Goal: Information Seeking & Learning: Learn about a topic

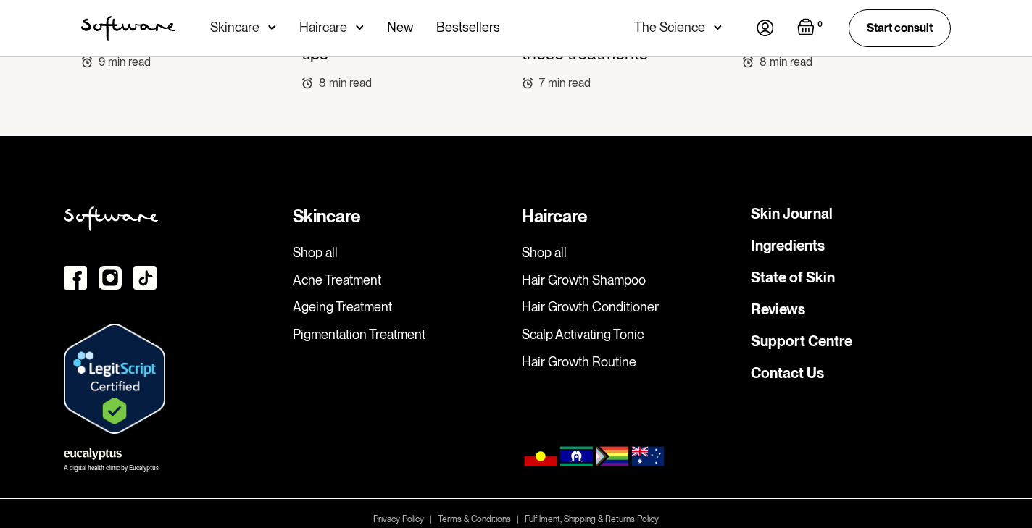
scroll to position [4683, 0]
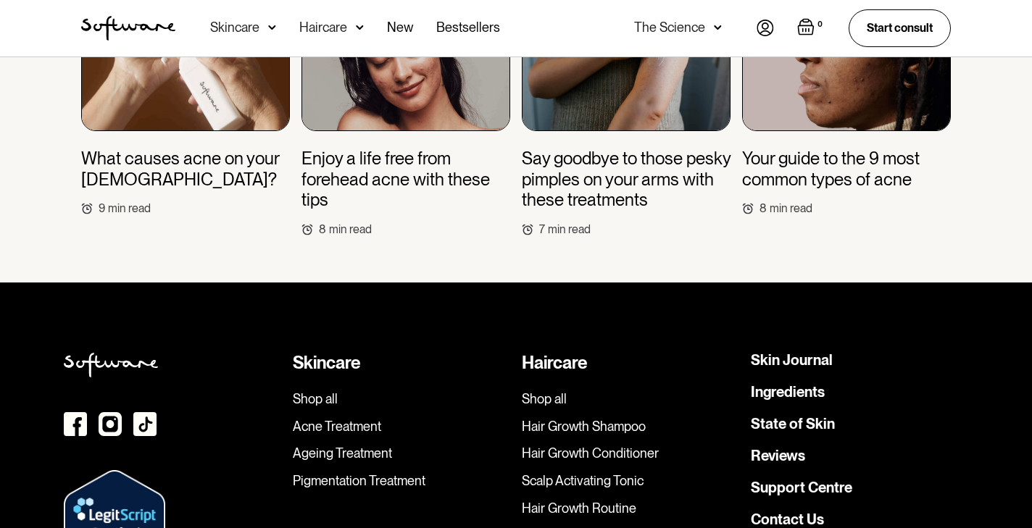
click at [247, 24] on div "Skincare" at bounding box center [234, 27] width 49 height 14
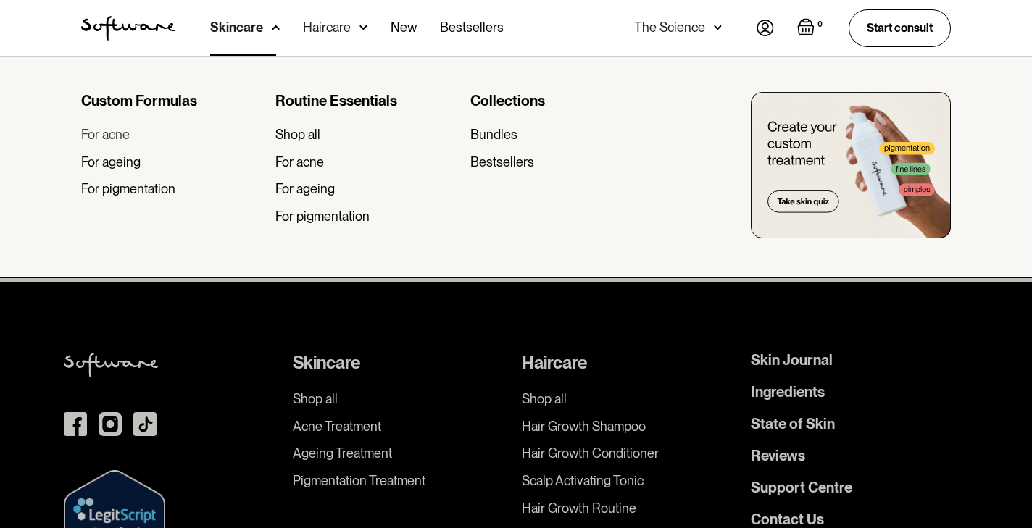
click at [120, 141] on div "For acne" at bounding box center [105, 135] width 49 height 16
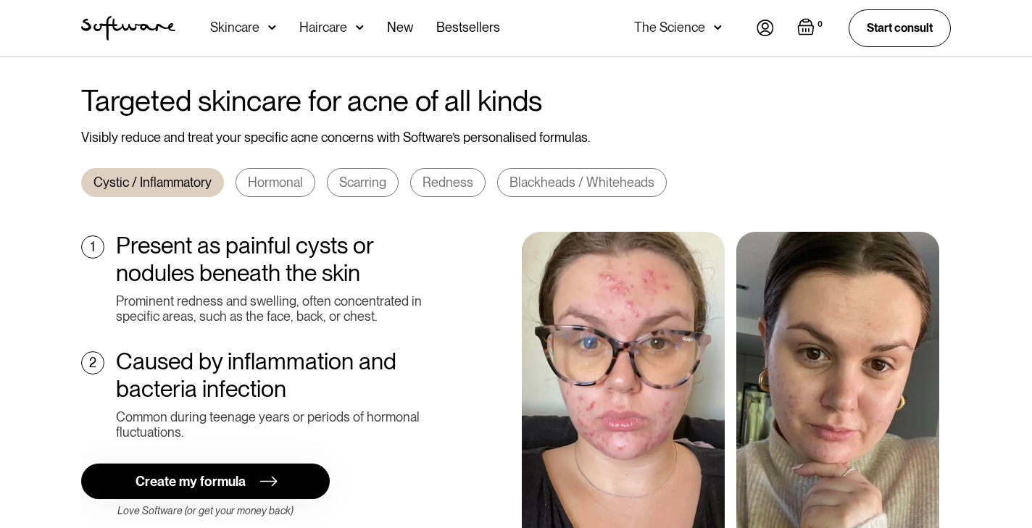
scroll to position [508, 0]
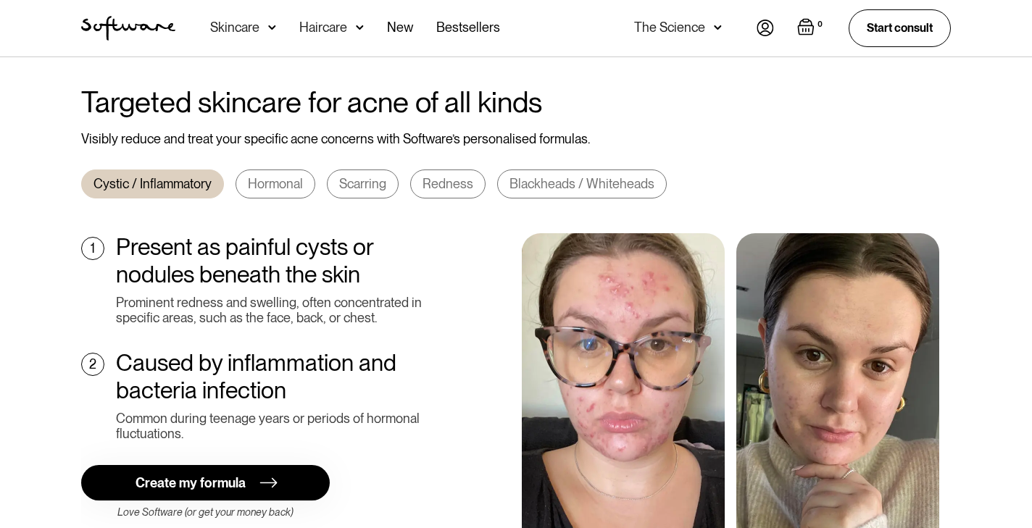
click at [272, 176] on div "Hormonal" at bounding box center [275, 184] width 55 height 16
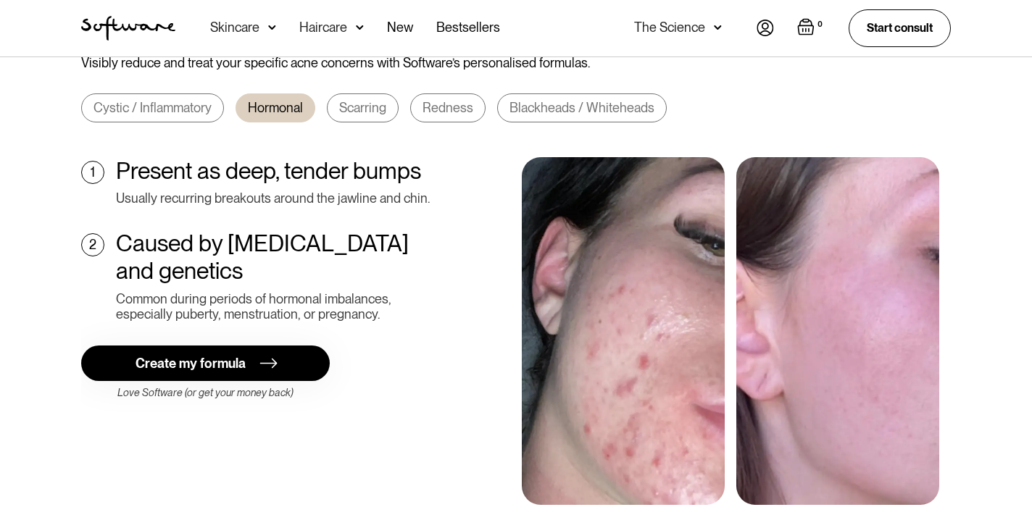
scroll to position [581, 0]
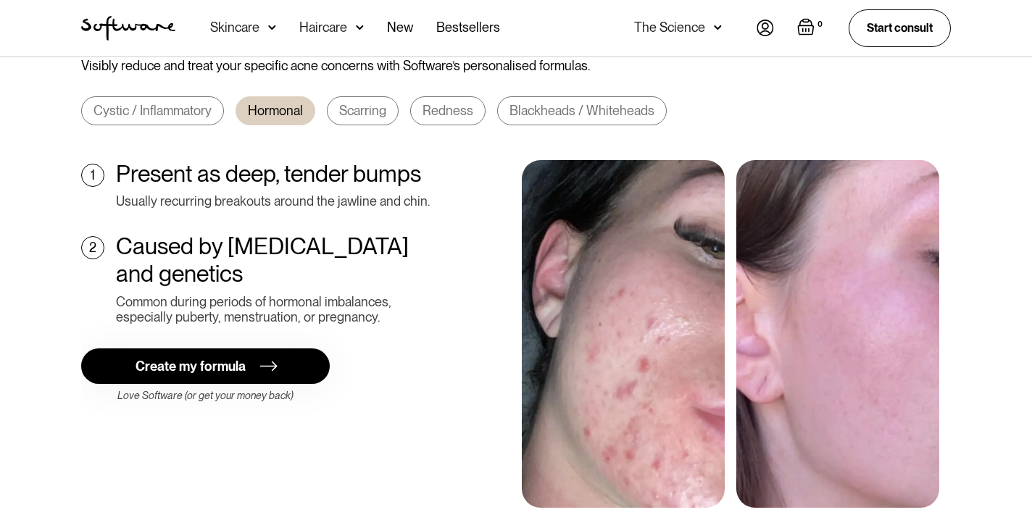
click at [182, 103] on div "Cystic / Inflammatory" at bounding box center [152, 111] width 118 height 16
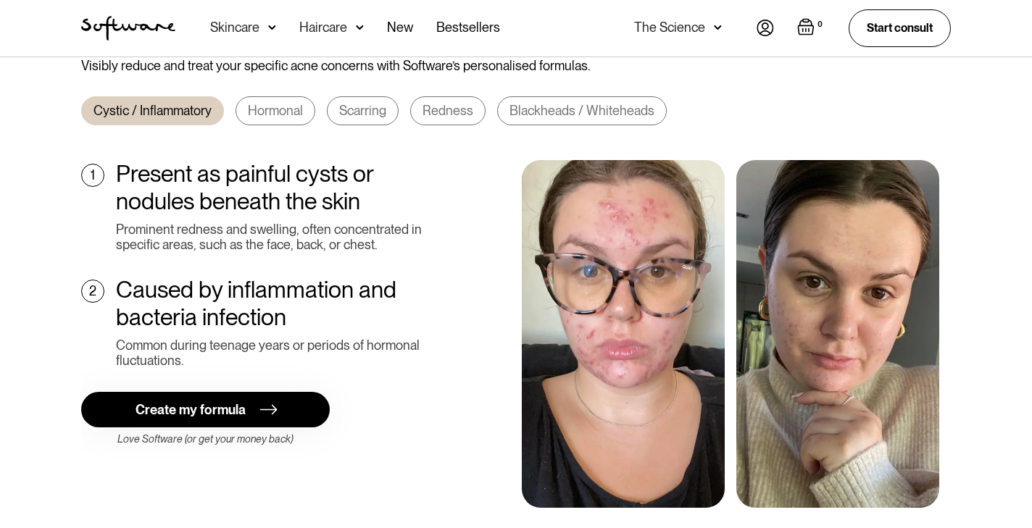
click at [267, 103] on div "Hormonal" at bounding box center [275, 111] width 55 height 16
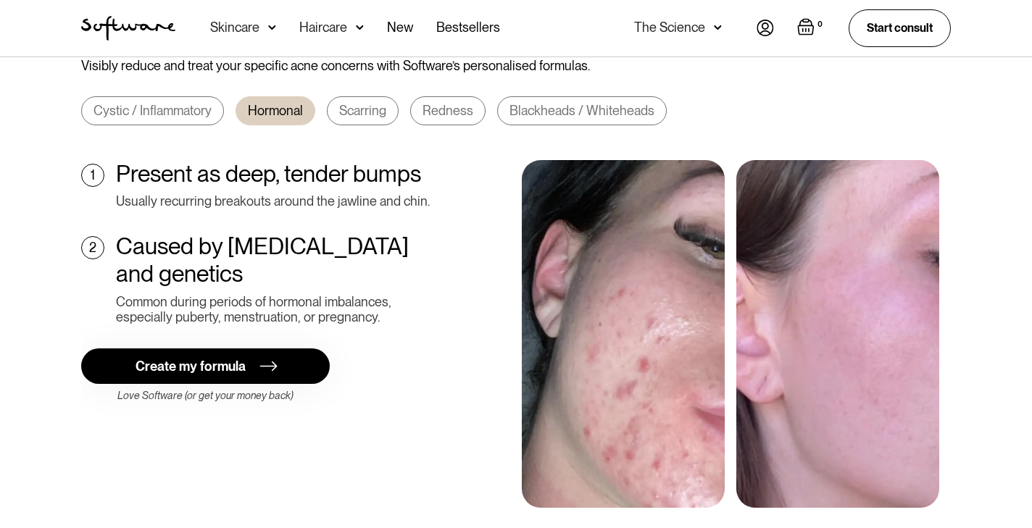
click at [549, 103] on div "Blackheads / Whiteheads" at bounding box center [581, 111] width 145 height 16
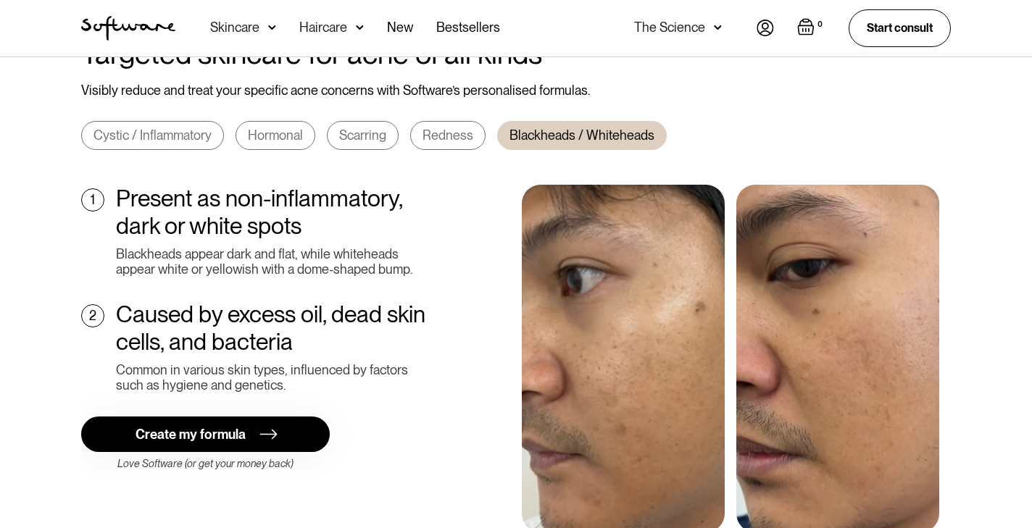
scroll to position [551, 0]
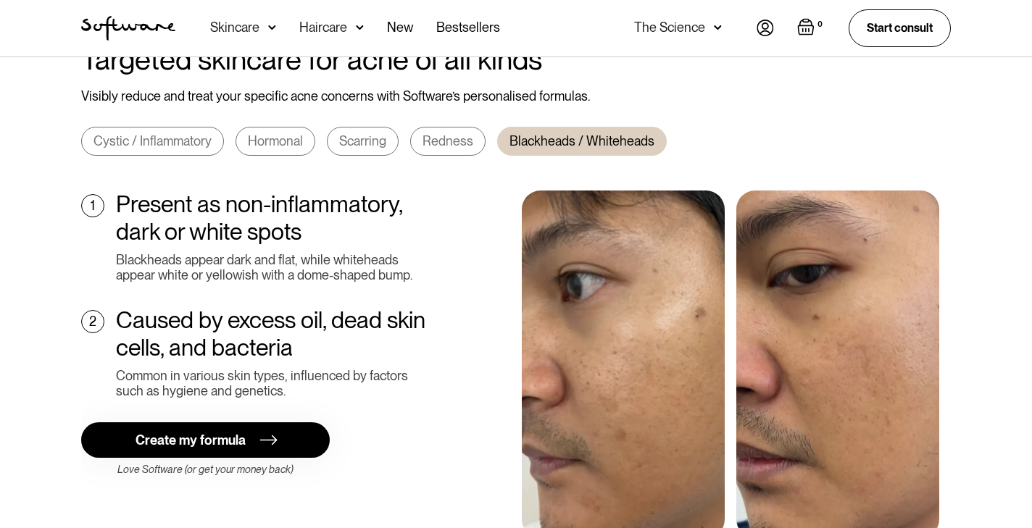
click at [427, 133] on div "Redness" at bounding box center [447, 141] width 51 height 16
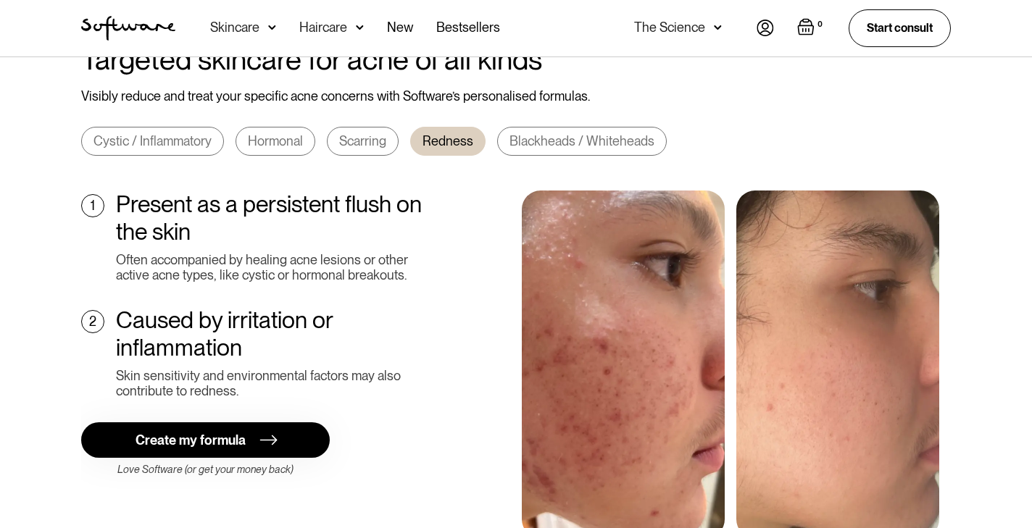
click at [365, 133] on div "Scarring" at bounding box center [362, 141] width 47 height 16
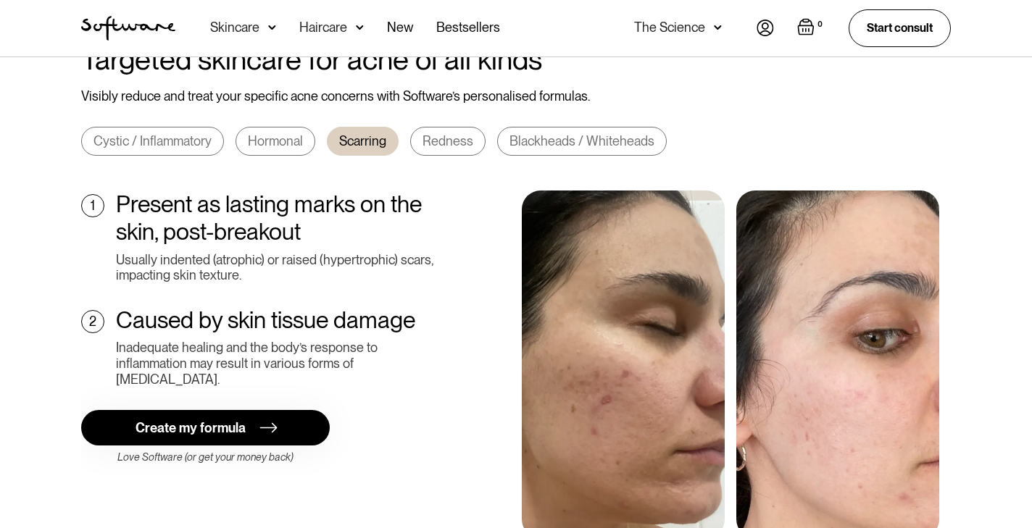
click at [272, 133] on div "Hormonal" at bounding box center [275, 141] width 55 height 16
